Goal: Find specific page/section: Find specific page/section

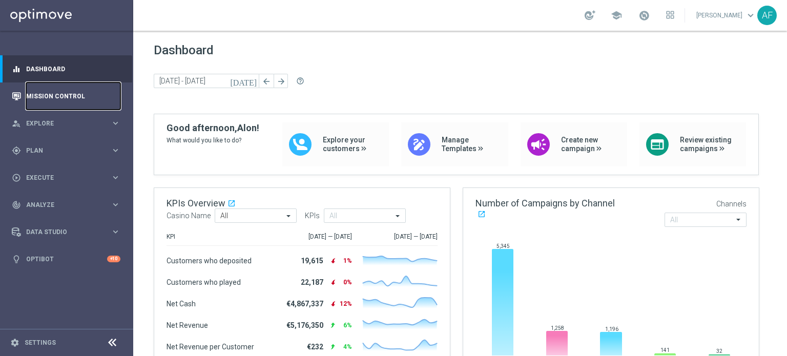
click at [78, 97] on link "Mission Control" at bounding box center [73, 95] width 94 height 27
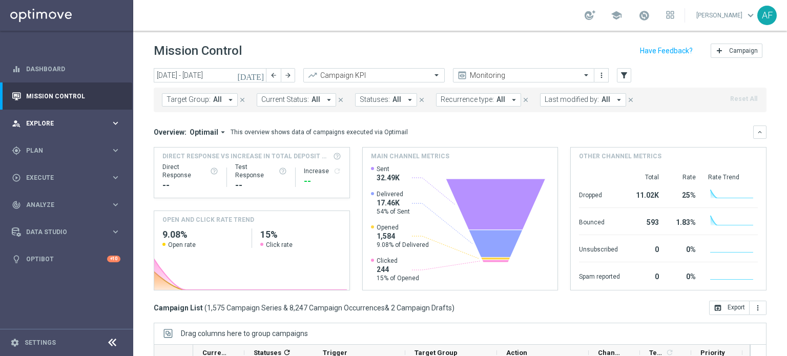
click at [71, 121] on span "Explore" at bounding box center [68, 123] width 84 height 6
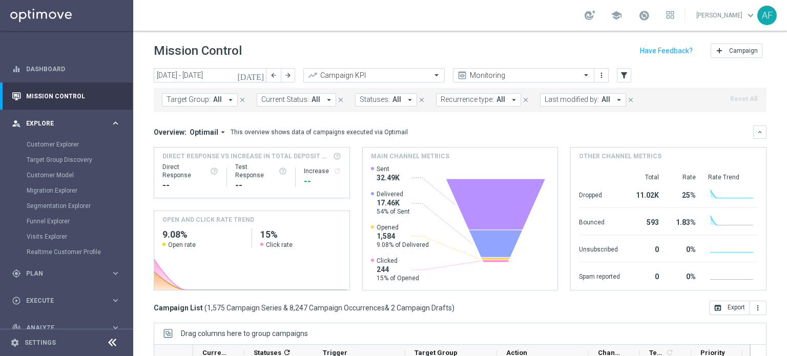
click at [71, 121] on span "Explore" at bounding box center [68, 123] width 84 height 6
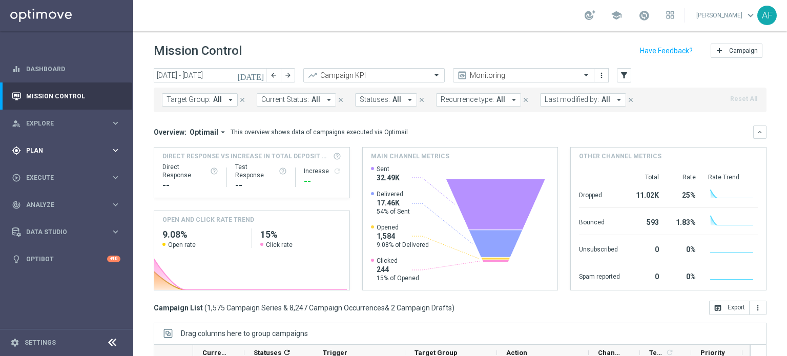
click at [67, 148] on span "Plan" at bounding box center [68, 150] width 84 height 6
click at [57, 206] on button "Templates keyboard_arrow_right" at bounding box center [74, 202] width 94 height 8
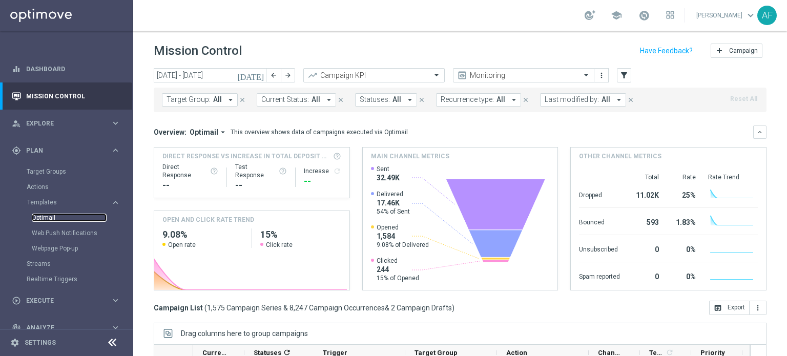
click at [48, 219] on link "Optimail" at bounding box center [69, 218] width 75 height 8
